Goal: Task Accomplishment & Management: Complete application form

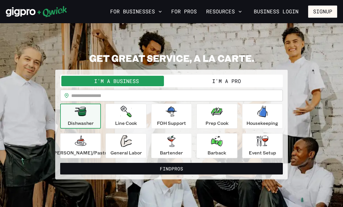
click at [263, 81] on button "I'm a Pro" at bounding box center [227, 81] width 110 height 10
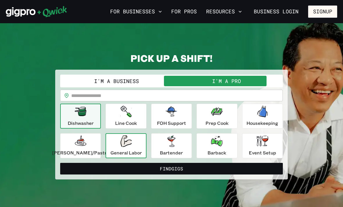
click at [122, 148] on div "General Labor" at bounding box center [126, 146] width 31 height 21
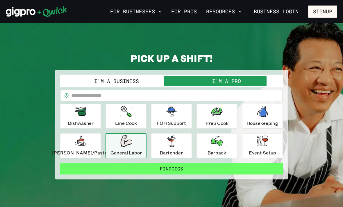
click at [253, 172] on button "Find Gigs" at bounding box center [171, 169] width 223 height 12
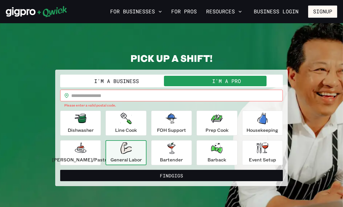
click at [86, 101] on input "text" at bounding box center [177, 96] width 212 height 12
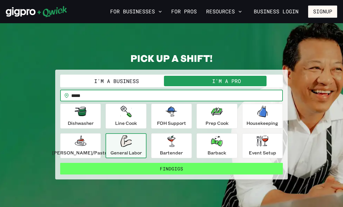
type input "*****"
click at [196, 172] on button "Find Gigs" at bounding box center [171, 169] width 223 height 12
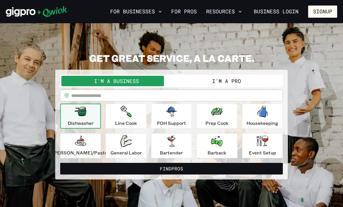
click at [105, 101] on input "text" at bounding box center [177, 96] width 212 height 12
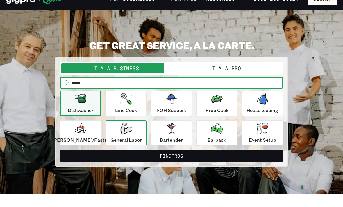
type input "*****"
click at [139, 149] on p "General Labor" at bounding box center [126, 152] width 31 height 7
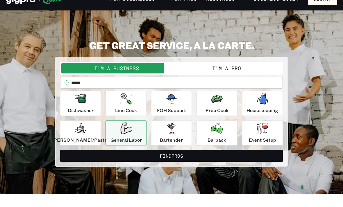
scroll to position [13, 0]
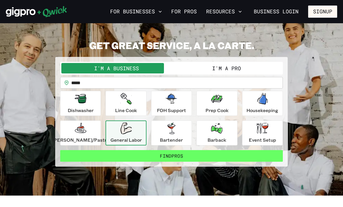
click at [197, 159] on button "Find Pros" at bounding box center [171, 156] width 223 height 12
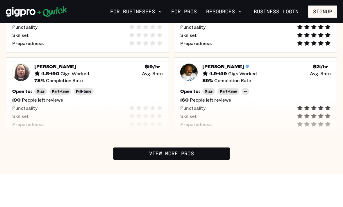
scroll to position [272, 0]
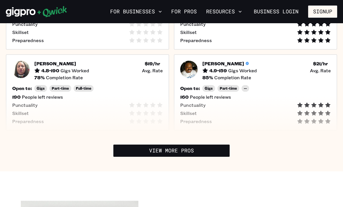
click at [24, 15] on icon at bounding box center [36, 12] width 61 height 12
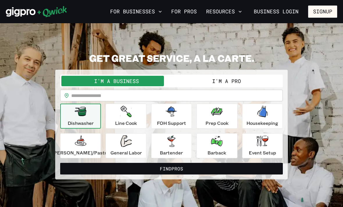
click at [231, 85] on button "I'm a Pro" at bounding box center [227, 81] width 110 height 10
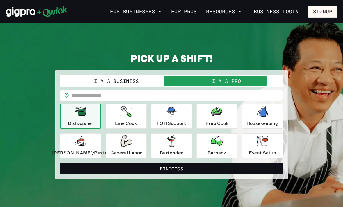
click at [225, 95] on input "text" at bounding box center [177, 96] width 212 height 12
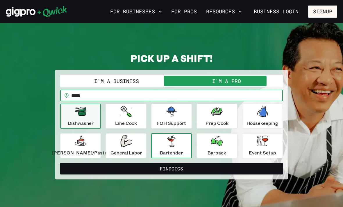
type input "*****"
click at [181, 149] on div "Bartender" at bounding box center [171, 146] width 23 height 21
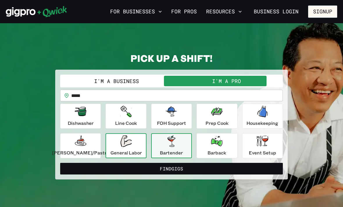
click at [138, 150] on p "General Labor" at bounding box center [126, 152] width 31 height 7
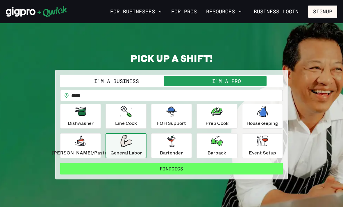
click at [157, 170] on button "Find Gigs" at bounding box center [171, 169] width 223 height 12
